Goal: Information Seeking & Learning: Check status

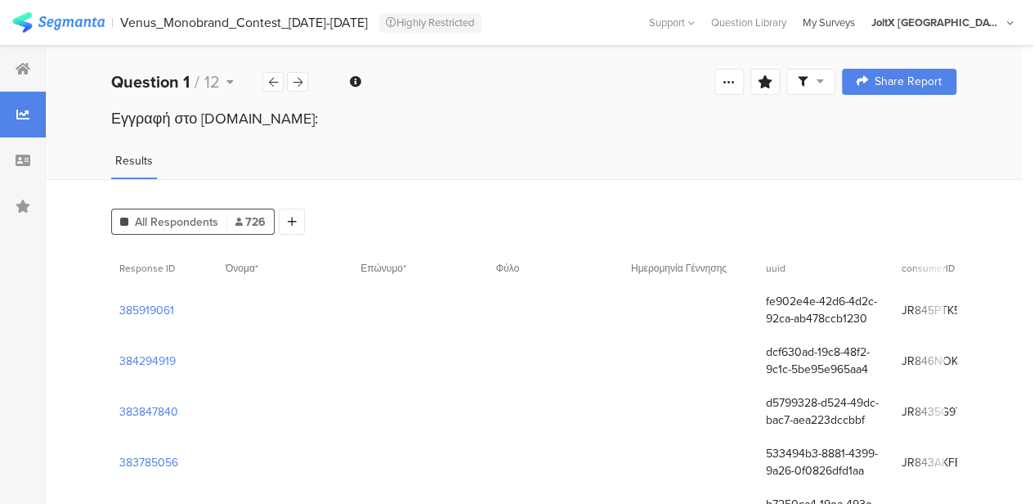
click at [863, 20] on div "My Surveys" at bounding box center [829, 23] width 69 height 16
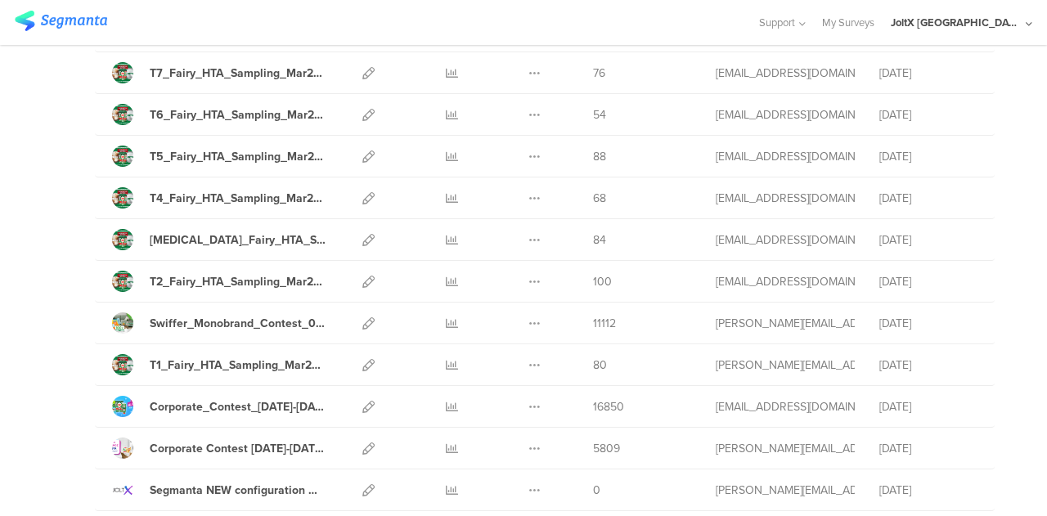
scroll to position [1944, 0]
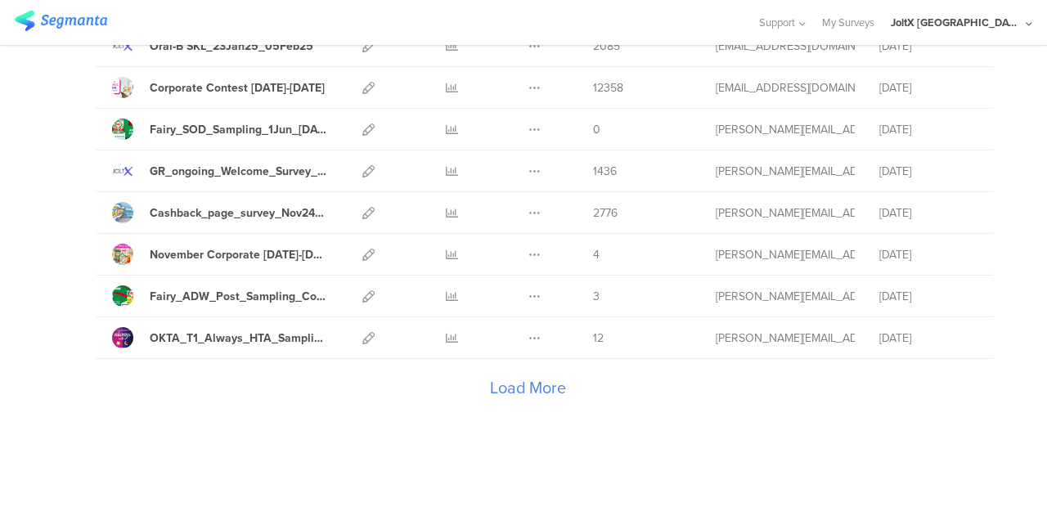
click at [527, 377] on div "Load More" at bounding box center [527, 391] width 865 height 65
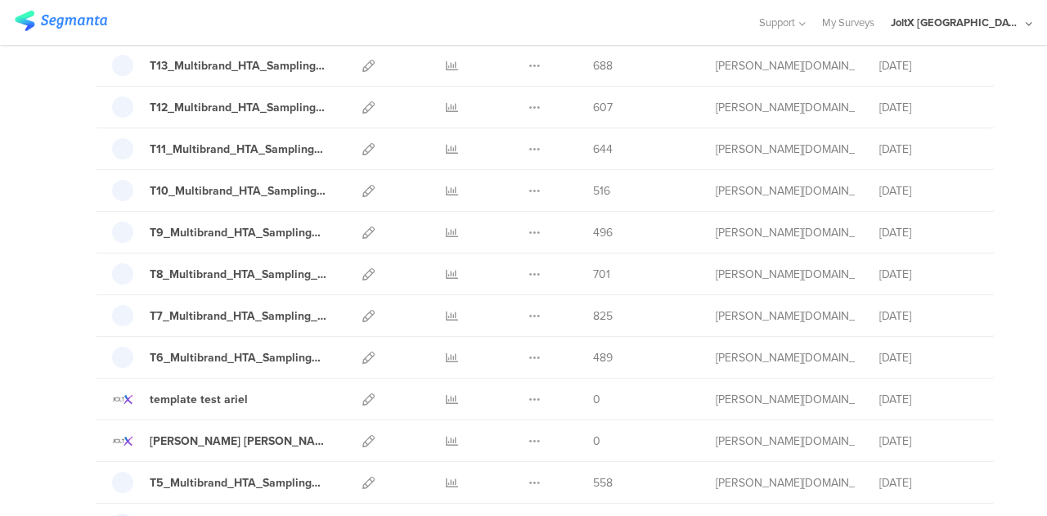
scroll to position [4016, 0]
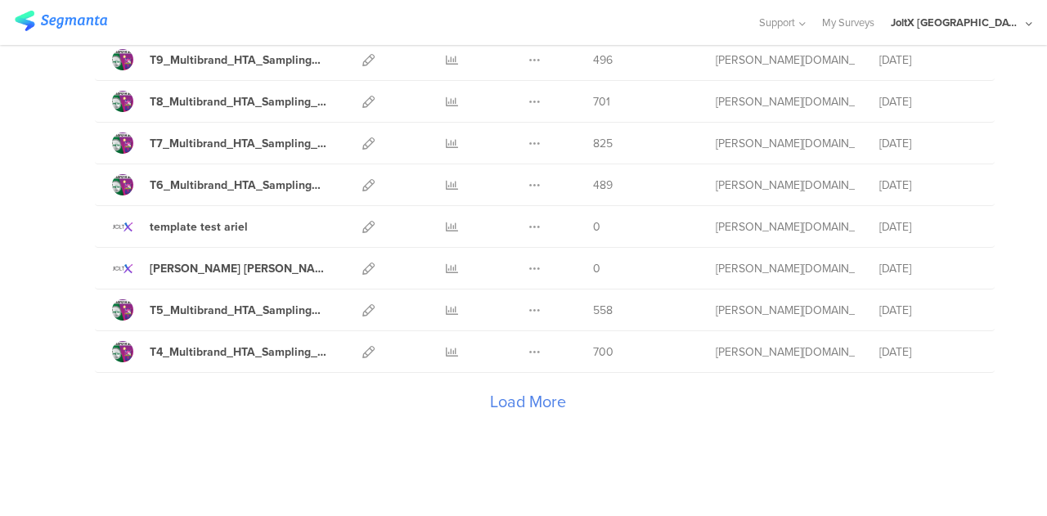
click at [519, 375] on div "Load More" at bounding box center [527, 405] width 865 height 65
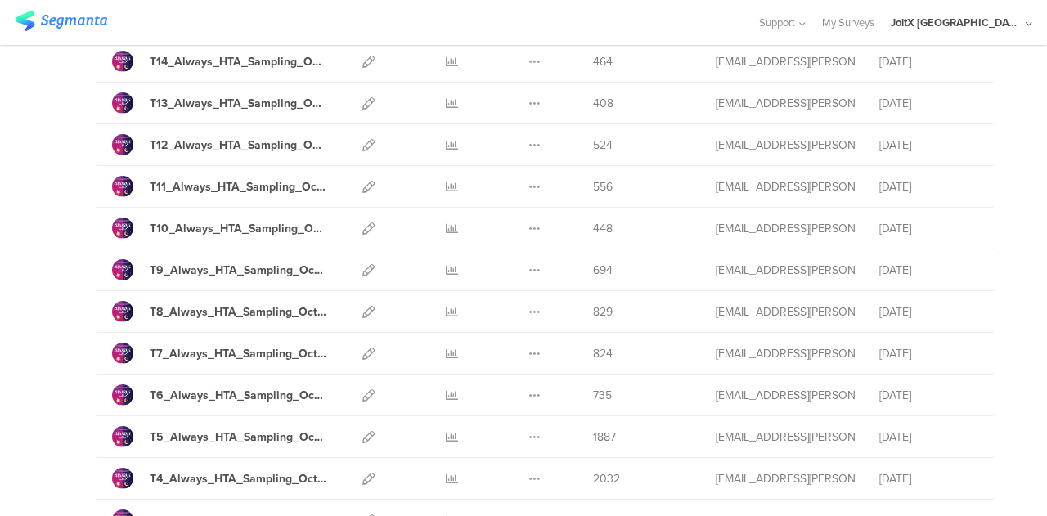
scroll to position [6087, 0]
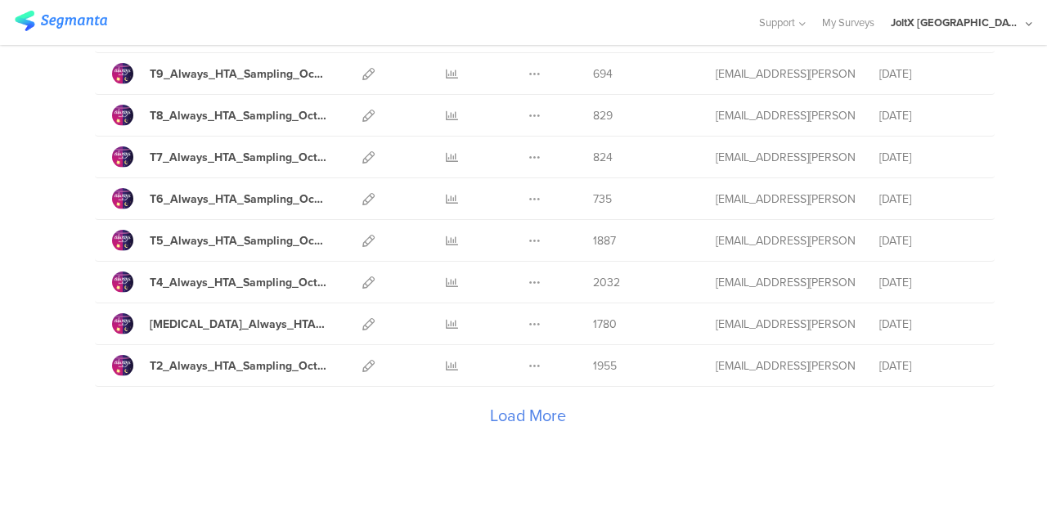
click at [514, 387] on div "Load More" at bounding box center [527, 419] width 865 height 65
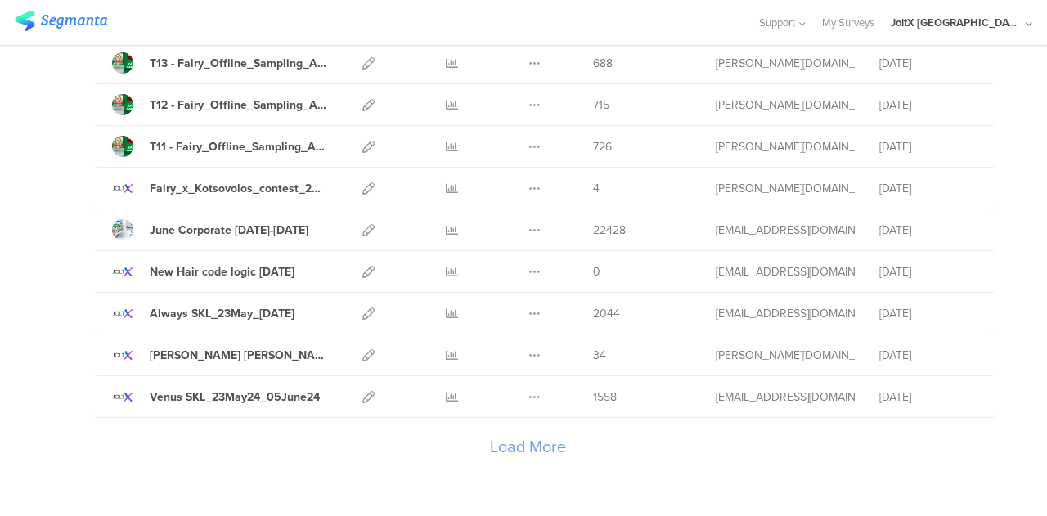
scroll to position [8143, 0]
click at [500, 416] on div "Load More" at bounding box center [527, 448] width 865 height 65
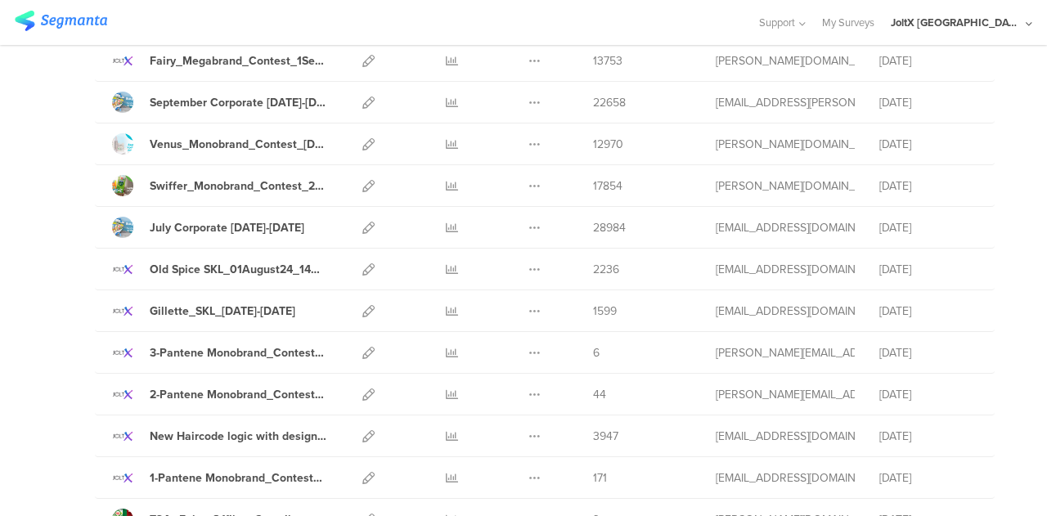
scroll to position [7016, 0]
drag, startPoint x: 615, startPoint y: 183, endPoint x: 577, endPoint y: 187, distance: 37.8
click at [577, 209] on div "July Corporate 15July24-02Sept24 Duplicate Export" at bounding box center [544, 230] width 899 height 42
copy span "28984"
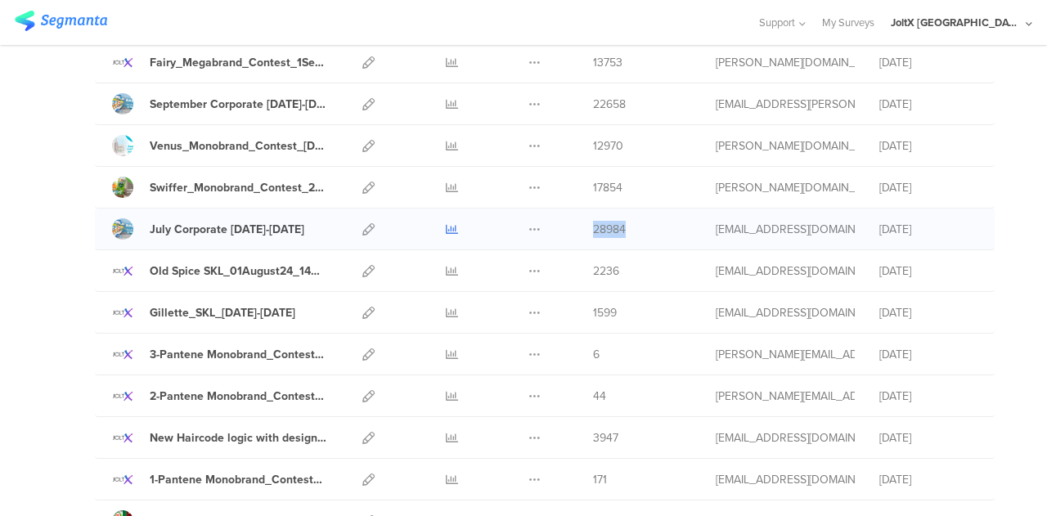
click at [446, 223] on icon at bounding box center [452, 229] width 12 height 12
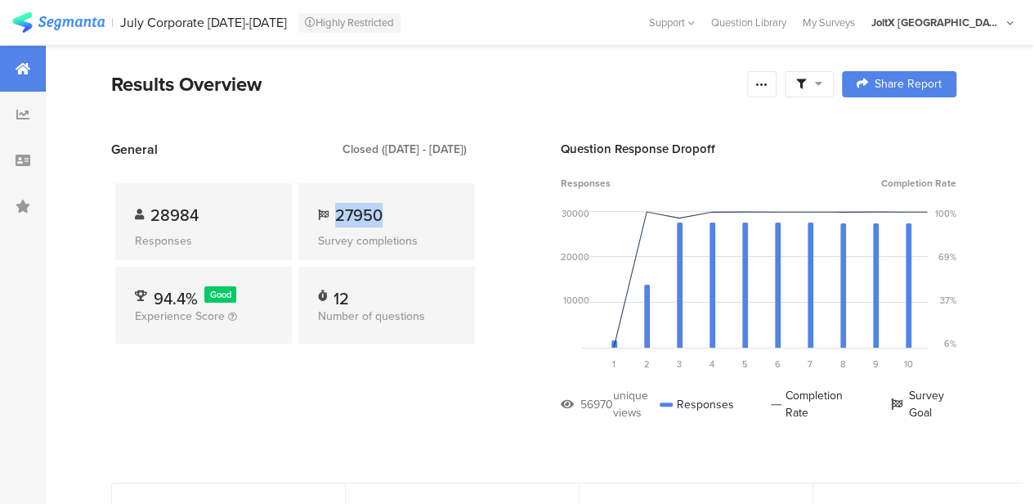
drag, startPoint x: 378, startPoint y: 211, endPoint x: 332, endPoint y: 214, distance: 45.9
click at [332, 214] on div "27950" at bounding box center [386, 215] width 137 height 25
copy span "27950"
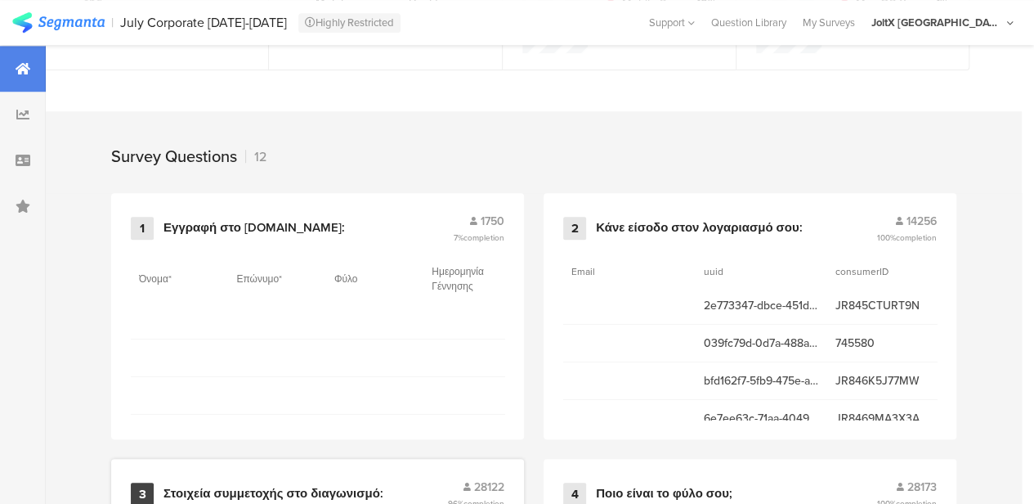
scroll to position [603, 0]
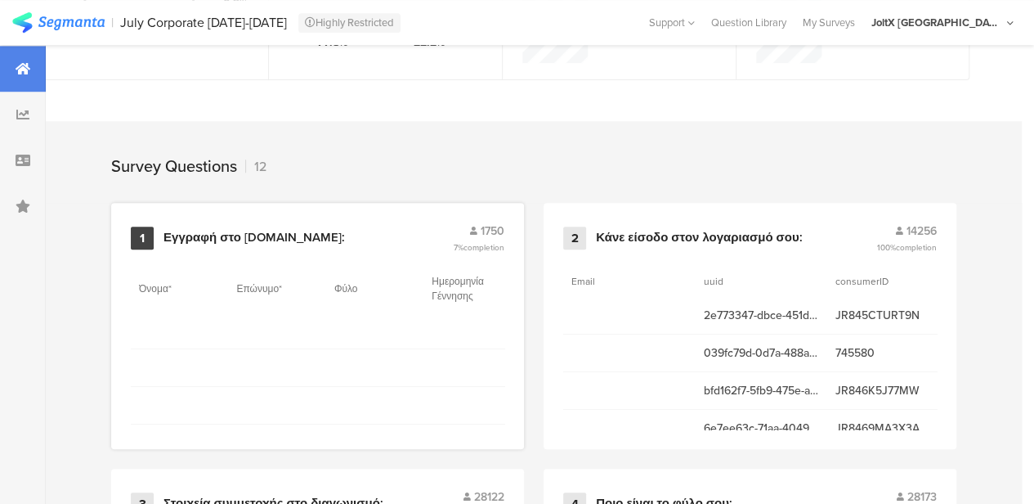
drag, startPoint x: 149, startPoint y: 254, endPoint x: 133, endPoint y: 253, distance: 15.6
click at [133, 249] on div "1" at bounding box center [142, 237] width 23 height 23
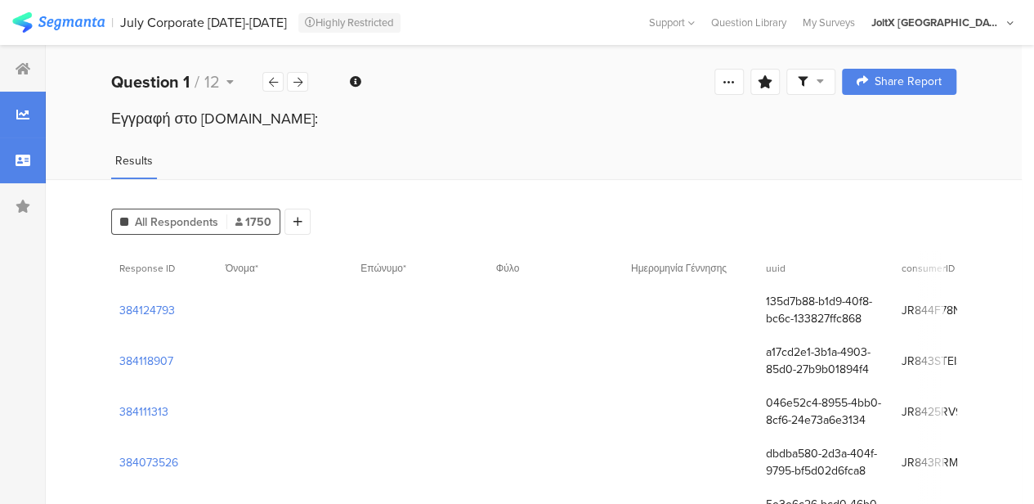
click at [29, 168] on div at bounding box center [23, 160] width 46 height 46
